Goal: Information Seeking & Learning: Find contact information

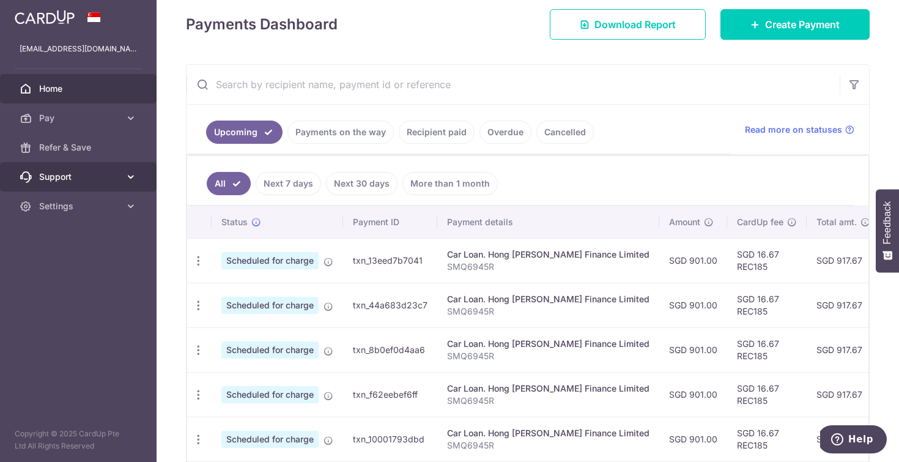
click at [110, 175] on span "Support" at bounding box center [79, 177] width 81 height 12
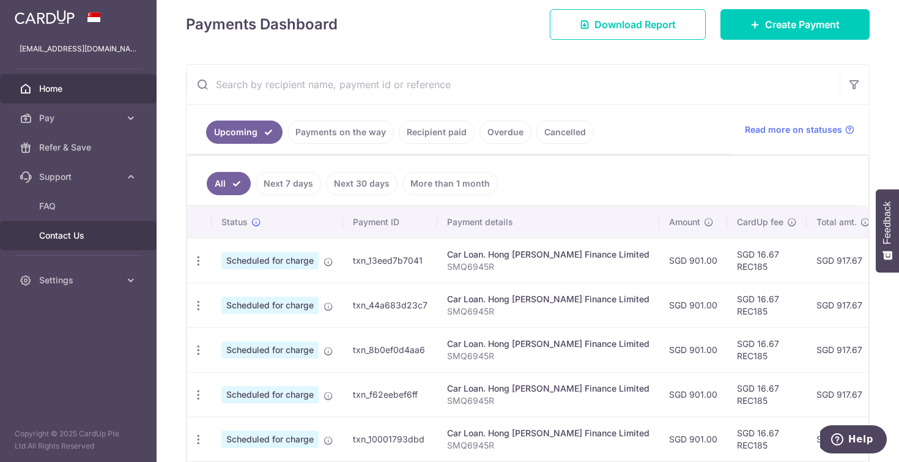
click at [65, 237] on span "Contact Us" at bounding box center [79, 235] width 81 height 12
